Goal: Information Seeking & Learning: Learn about a topic

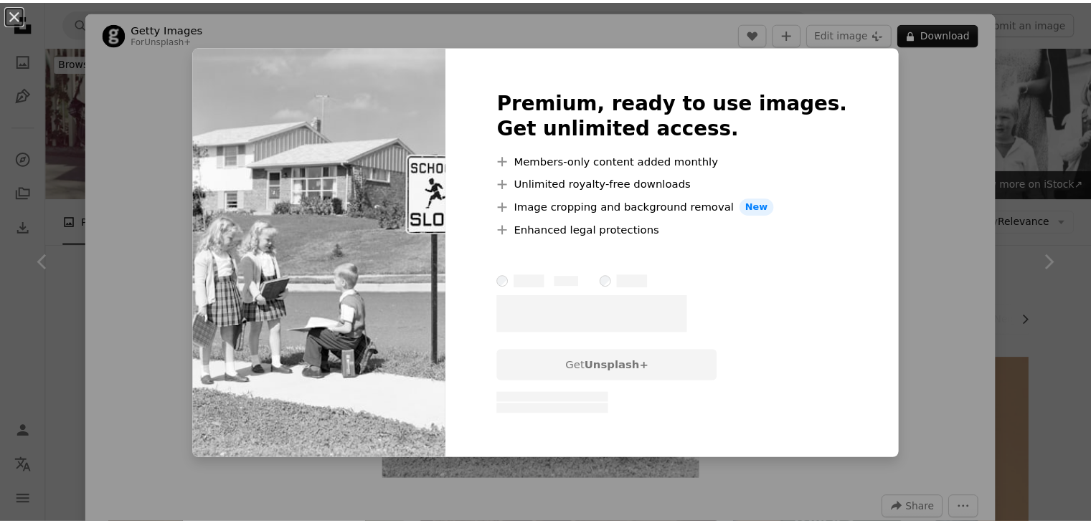
scroll to position [1554, 0]
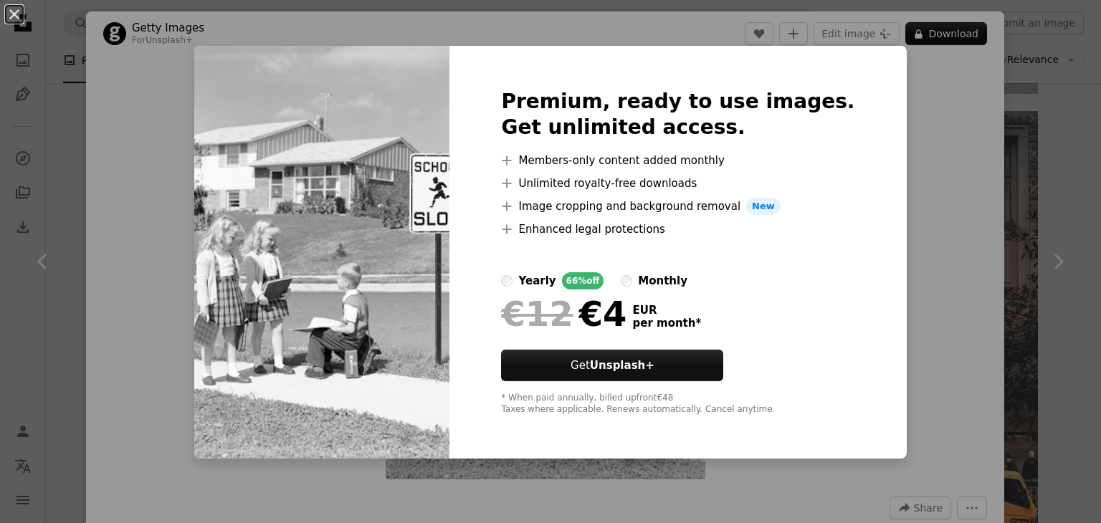
click at [909, 185] on div "An X shape Premium, ready to use images. Get unlimited access. A plus sign Memb…" at bounding box center [550, 261] width 1101 height 523
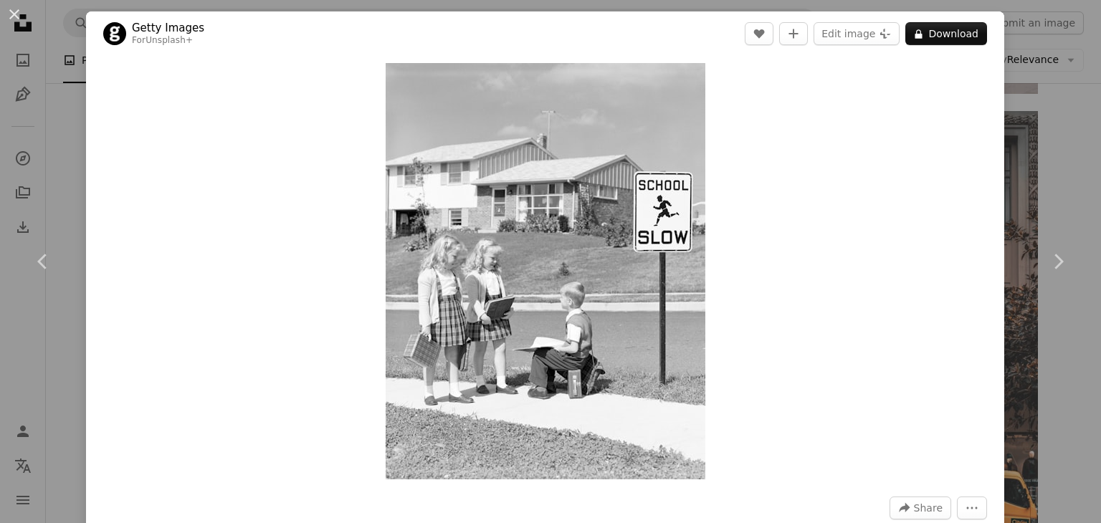
click at [9, 159] on div "An X shape Chevron left Chevron right Getty Images For Unsplash+ A heart A plus…" at bounding box center [550, 261] width 1101 height 523
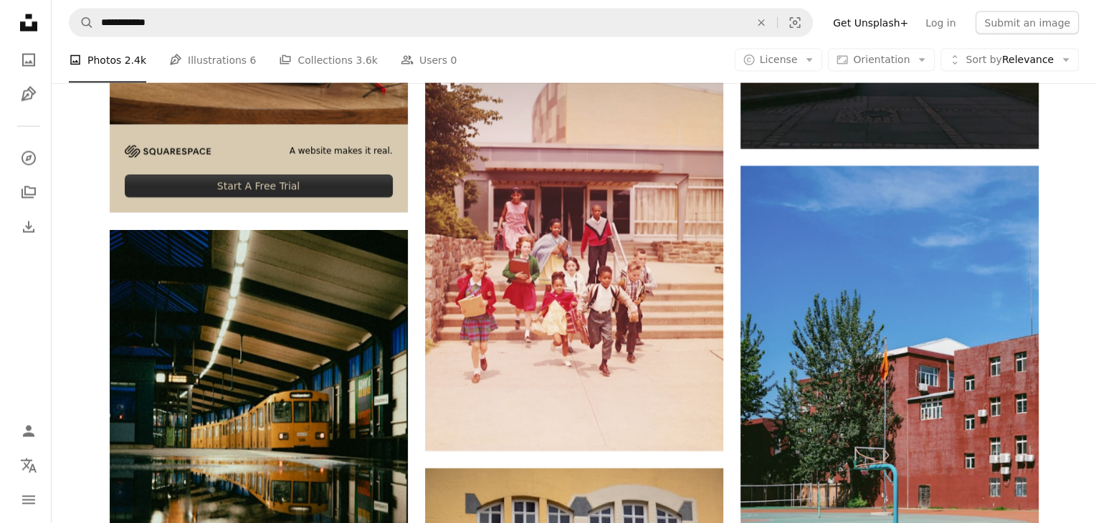
scroll to position [3129, 0]
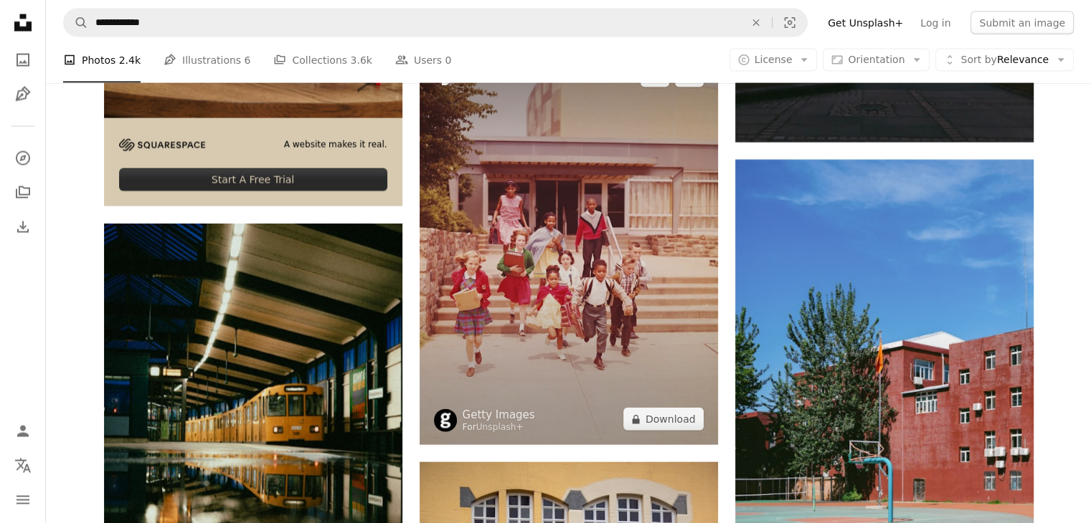
click at [572, 296] on img at bounding box center [569, 247] width 298 height 395
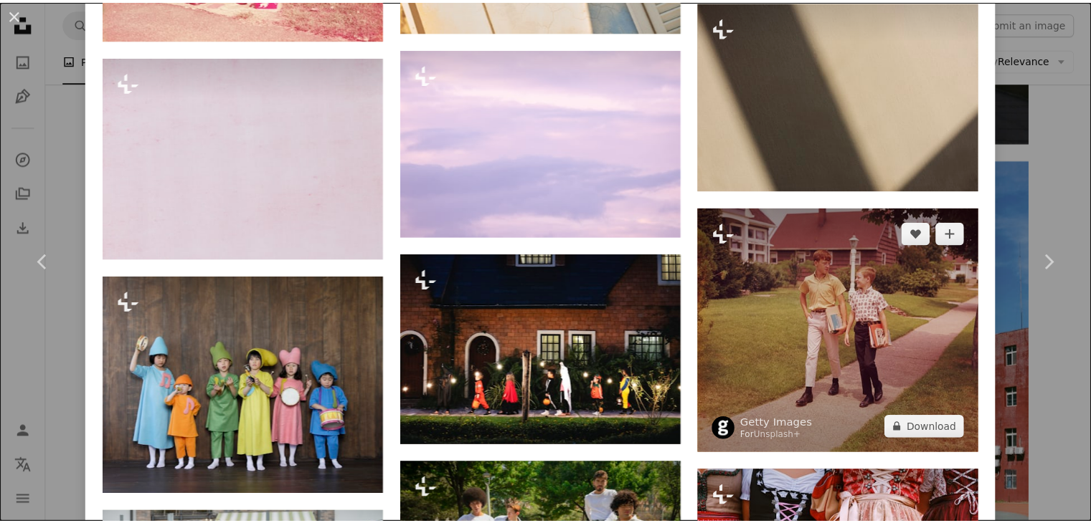
scroll to position [1124, 0]
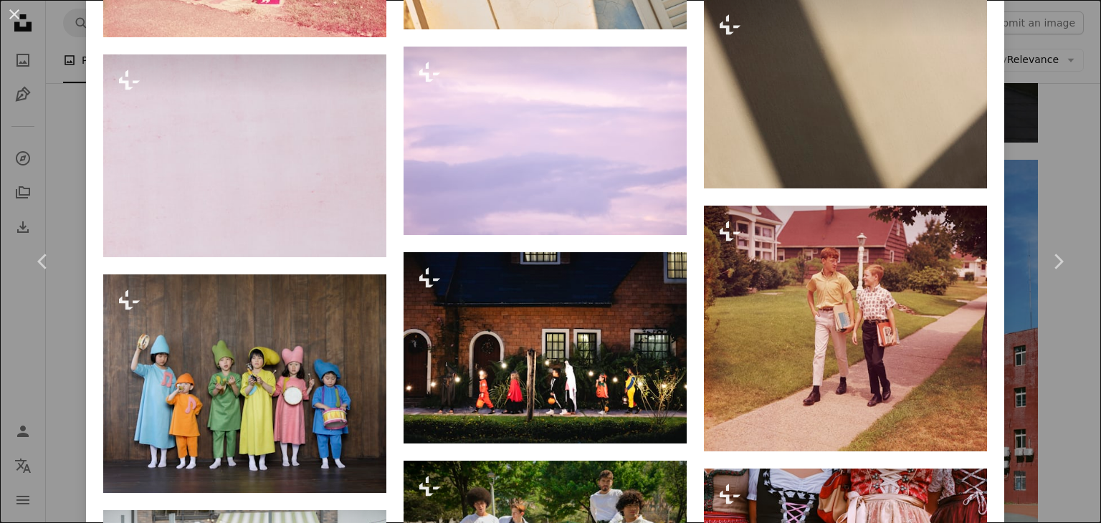
click at [1006, 340] on div "An X shape Chevron left Chevron right Getty Images For Unsplash+ A heart A plus…" at bounding box center [550, 261] width 1101 height 523
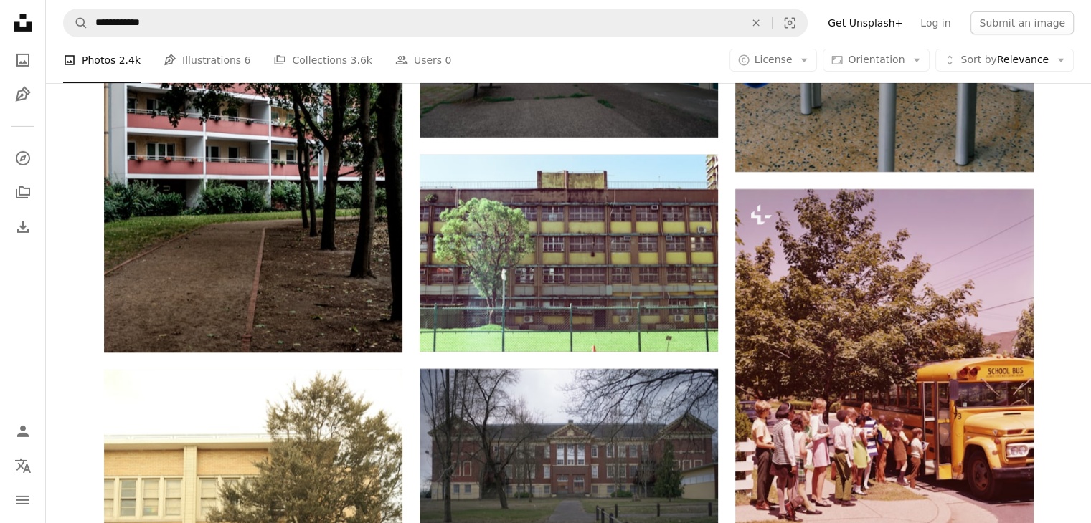
scroll to position [4908, 0]
